Goal: Entertainment & Leisure: Consume media (video, audio)

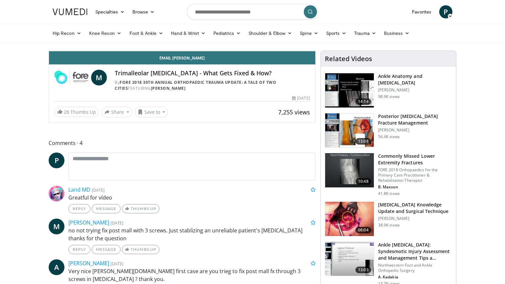
click at [455, 38] on div "Progress Bar" at bounding box center [455, 36] width 1 height 3
click at [471, 38] on div "Progress Bar" at bounding box center [471, 36] width 1 height 3
click at [315, 38] on div "Loaded : 96.81% 6:51 7:01" at bounding box center [182, 35] width 266 height 6
click at [490, 38] on div "Progress Bar" at bounding box center [490, 36] width 1 height 3
click at [503, 38] on div "Progress Bar" at bounding box center [503, 36] width 1 height 3
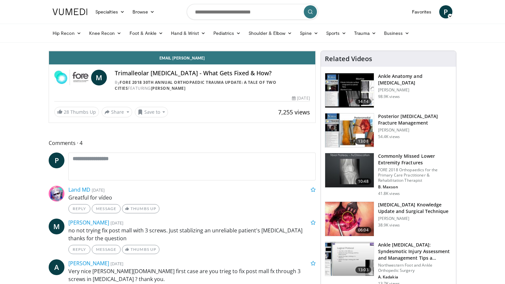
click at [498, 38] on div "Progress Bar" at bounding box center [498, 36] width 1 height 3
